Goal: Task Accomplishment & Management: Use online tool/utility

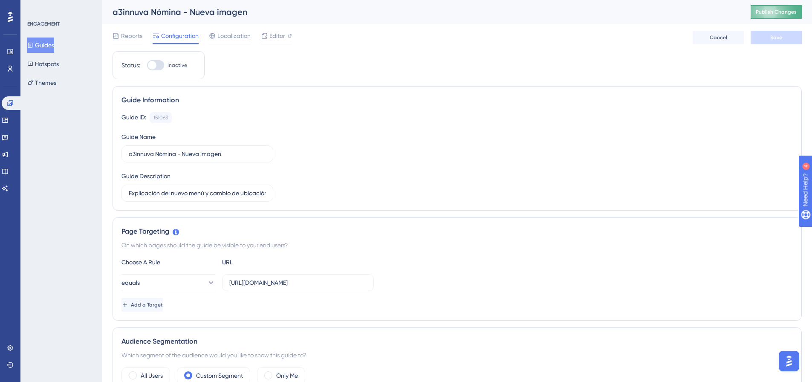
click at [776, 10] on span "Publish Changes" at bounding box center [775, 12] width 41 height 7
click at [277, 36] on span "Editor" at bounding box center [277, 36] width 16 height 10
click at [273, 39] on span "Editor" at bounding box center [277, 36] width 16 height 10
click at [780, 12] on span "Publish Changes" at bounding box center [775, 12] width 41 height 7
